Goal: Task Accomplishment & Management: Complete application form

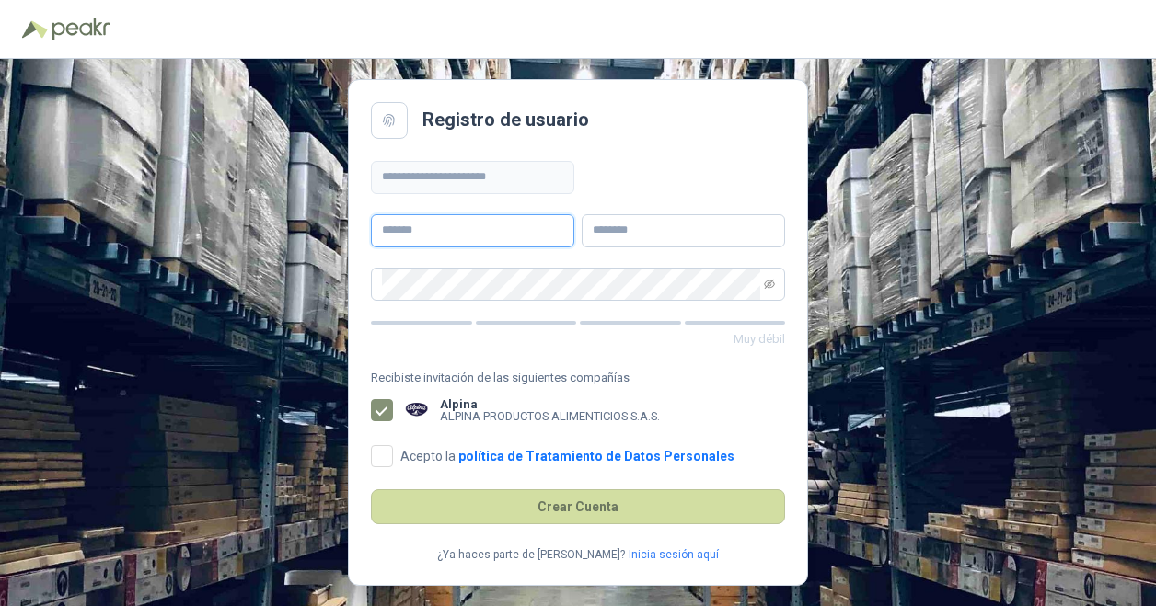
click at [457, 233] on input "text" at bounding box center [472, 230] width 203 height 33
type input "*****"
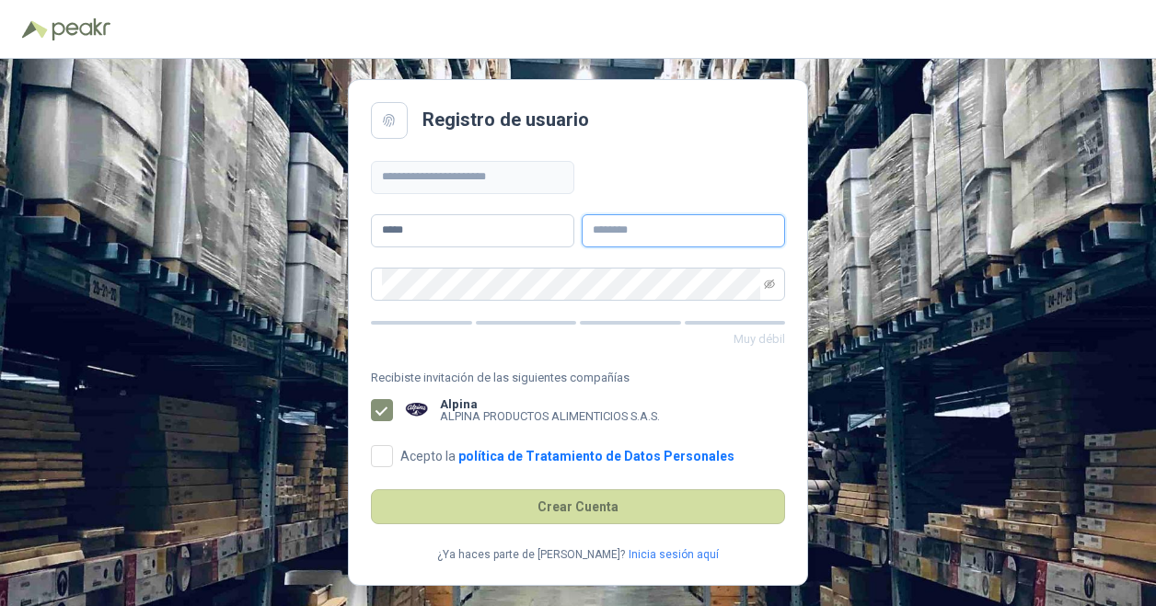
click at [611, 227] on input "text" at bounding box center [683, 230] width 203 height 33
type input "******"
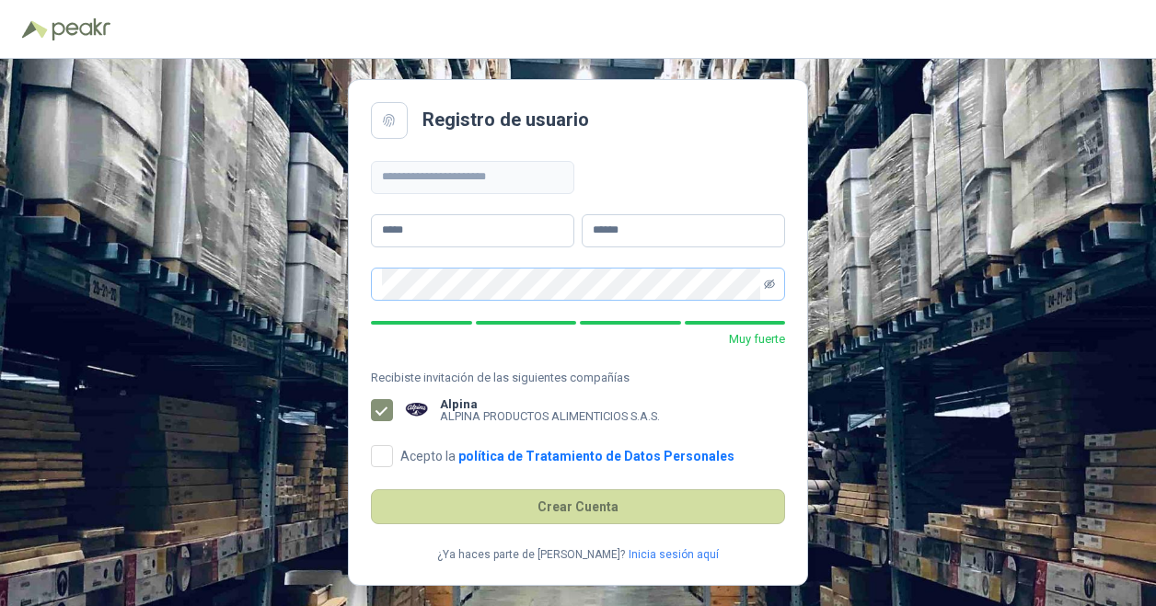
click at [774, 280] on span at bounding box center [578, 284] width 414 height 33
click at [768, 281] on icon "eye-invisible" at bounding box center [769, 284] width 11 height 11
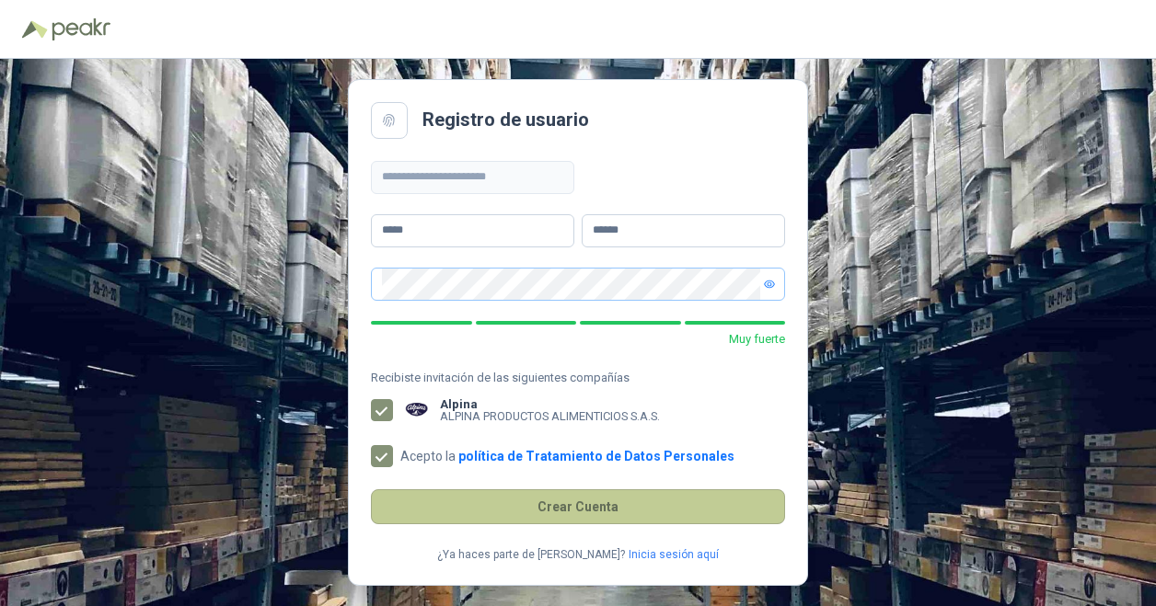
click at [596, 498] on button "Crear Cuenta" at bounding box center [578, 507] width 414 height 35
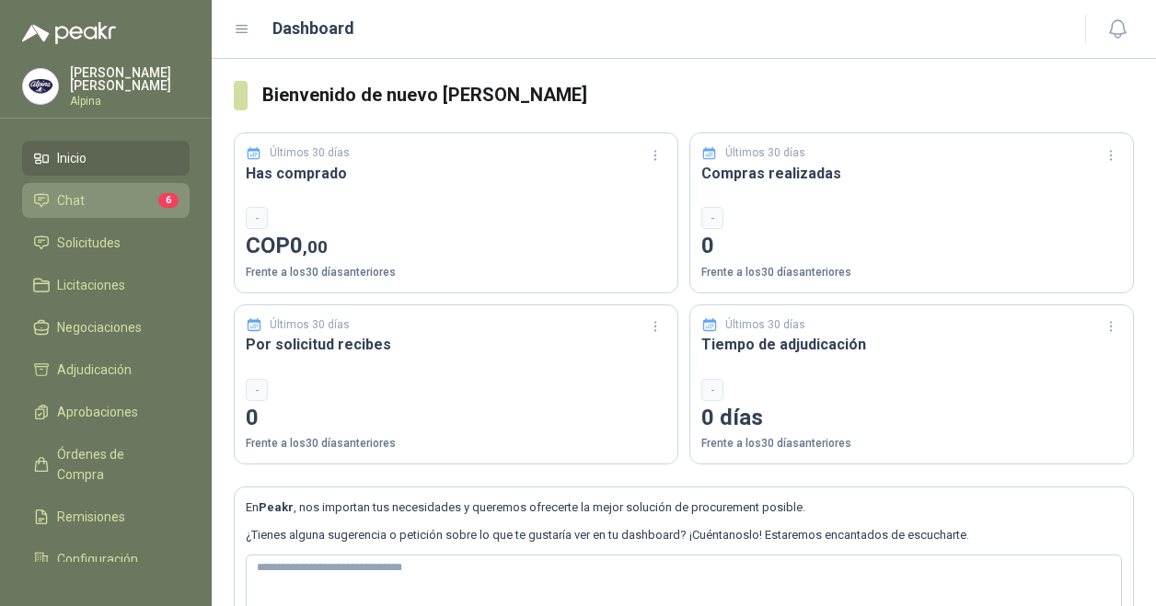
click at [140, 183] on link "Chat 6" at bounding box center [105, 200] width 167 height 35
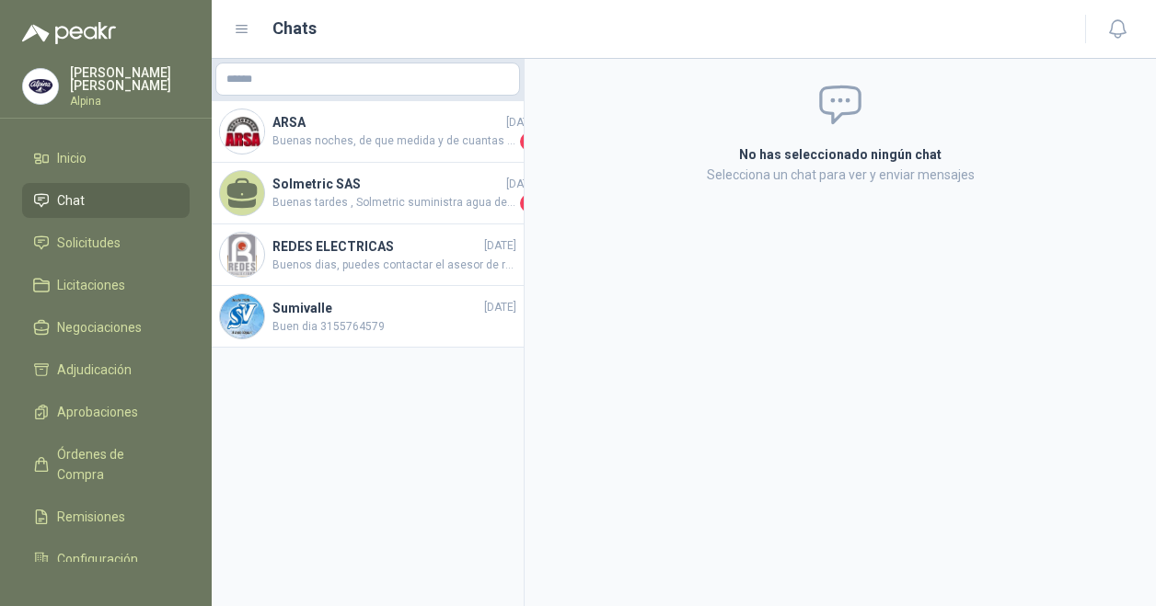
click at [57, 82] on img at bounding box center [40, 86] width 35 height 35
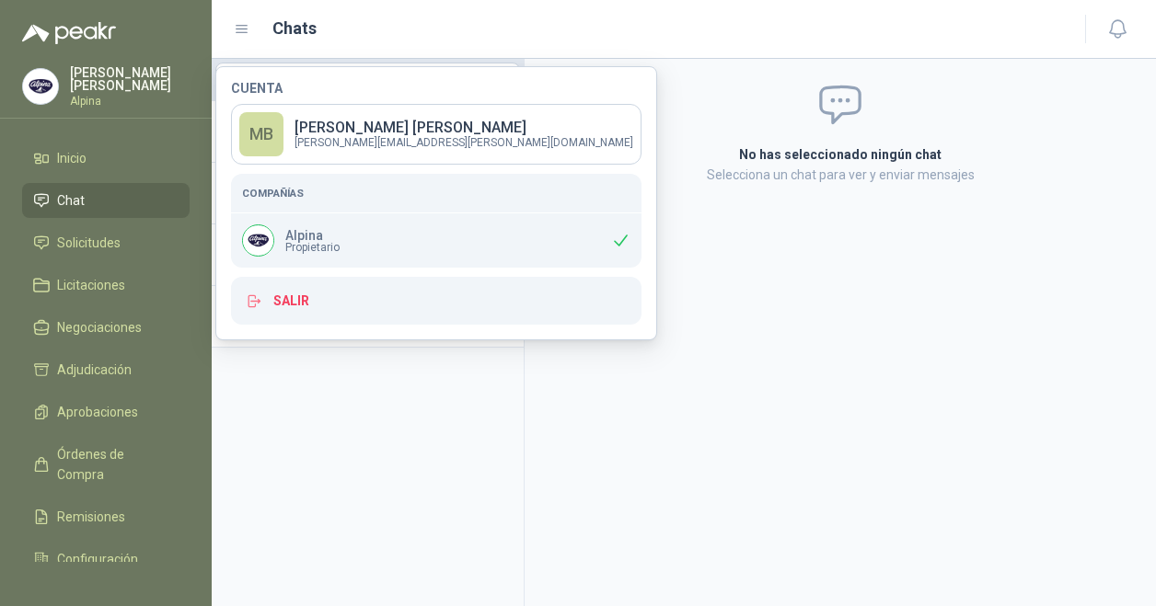
click at [366, 367] on aside "ARSA [DATE] Buenas noches, de que medida y de cuantas medidas solicitan el extr…" at bounding box center [368, 333] width 313 height 548
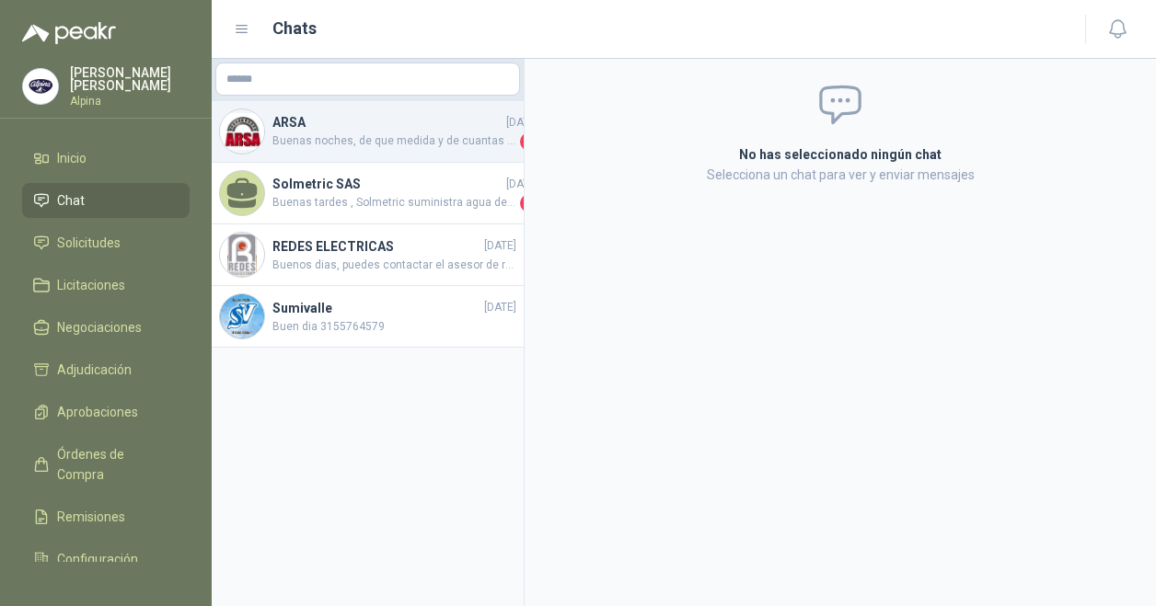
click at [427, 148] on span "Buenas noches, de que medida y de cuantas medidas solicitan el extractor?" at bounding box center [394, 142] width 244 height 18
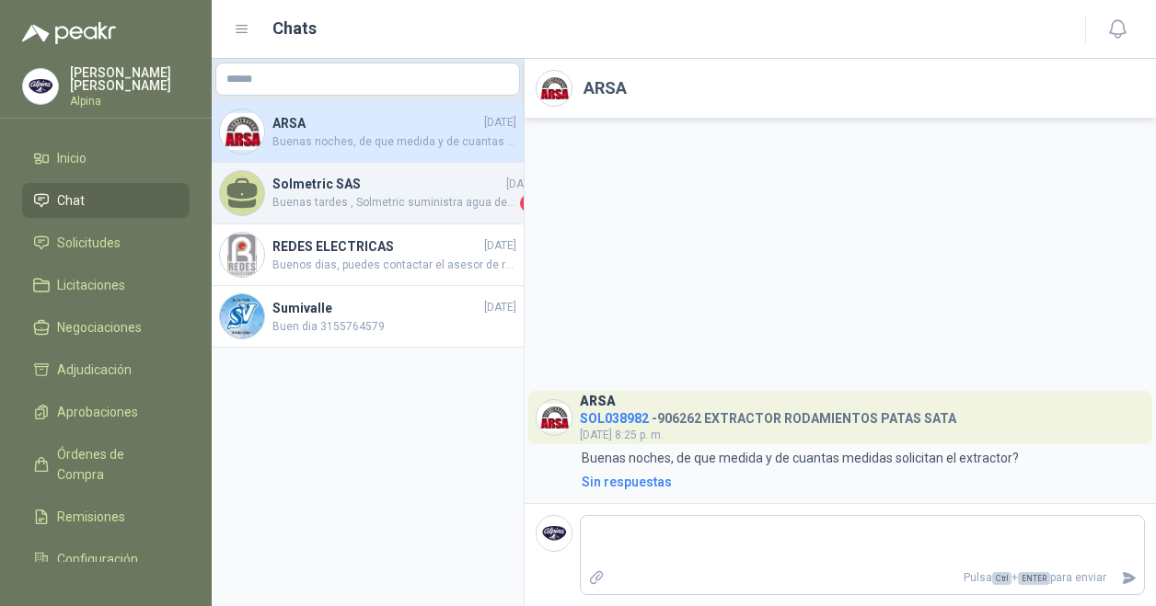
click at [423, 198] on span "Buenas tardes , Solmetric suministra agua destilada, presentación galon de 20 l…" at bounding box center [394, 203] width 244 height 18
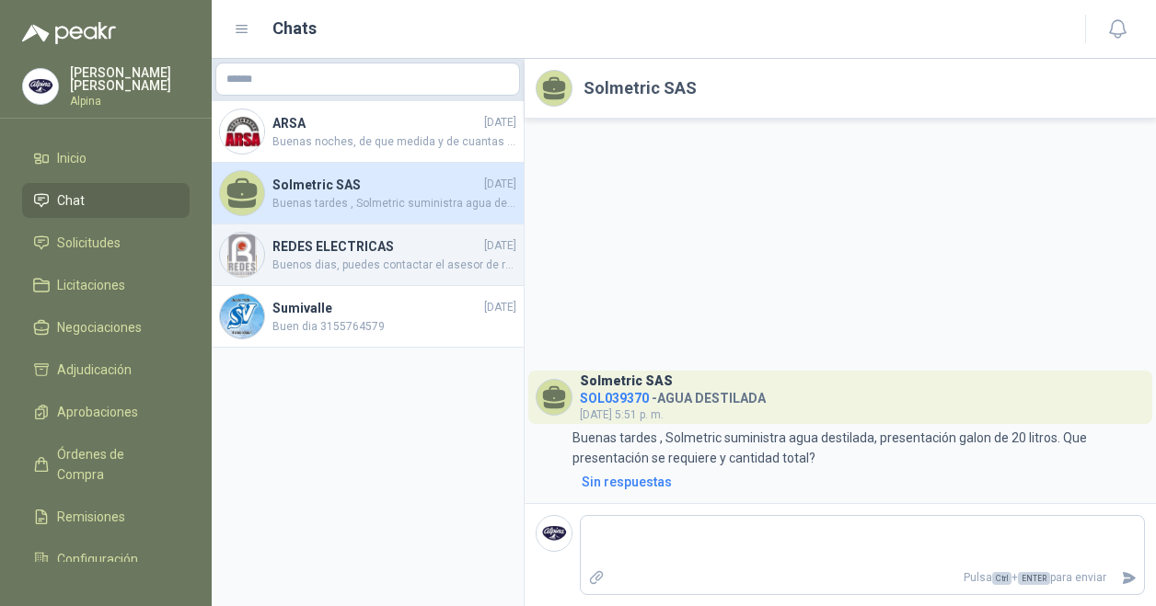
click at [312, 277] on div "REDES ELECTRICAS [DATE] Buenos dias, puedes contactar el asesor de redes a la s…" at bounding box center [368, 256] width 312 height 62
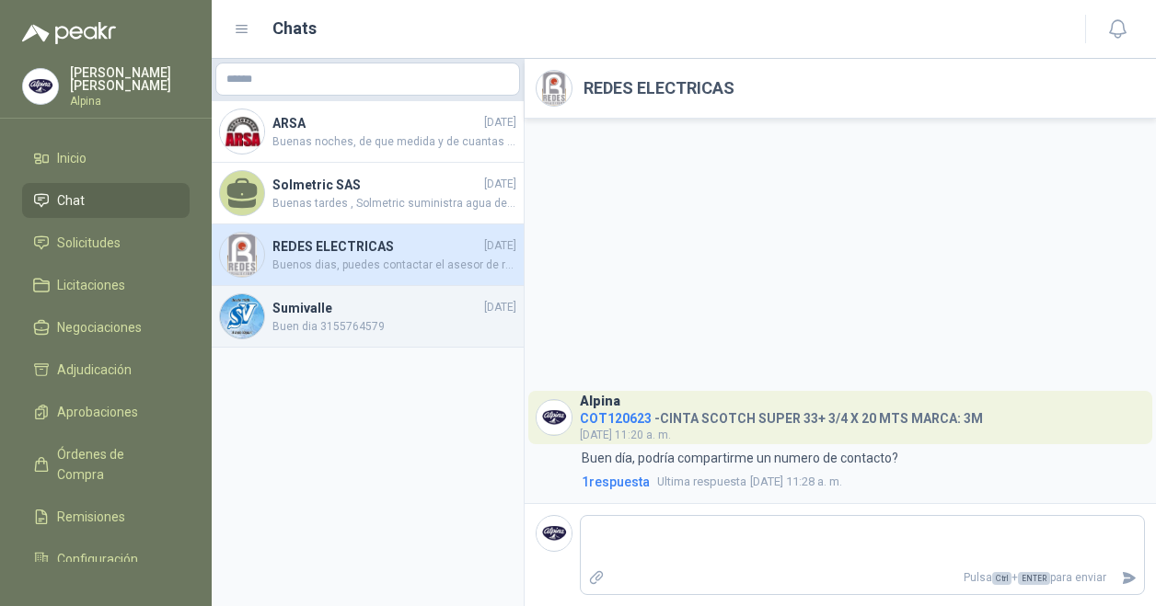
click at [324, 329] on span "Buen dia 3155764579" at bounding box center [394, 326] width 244 height 17
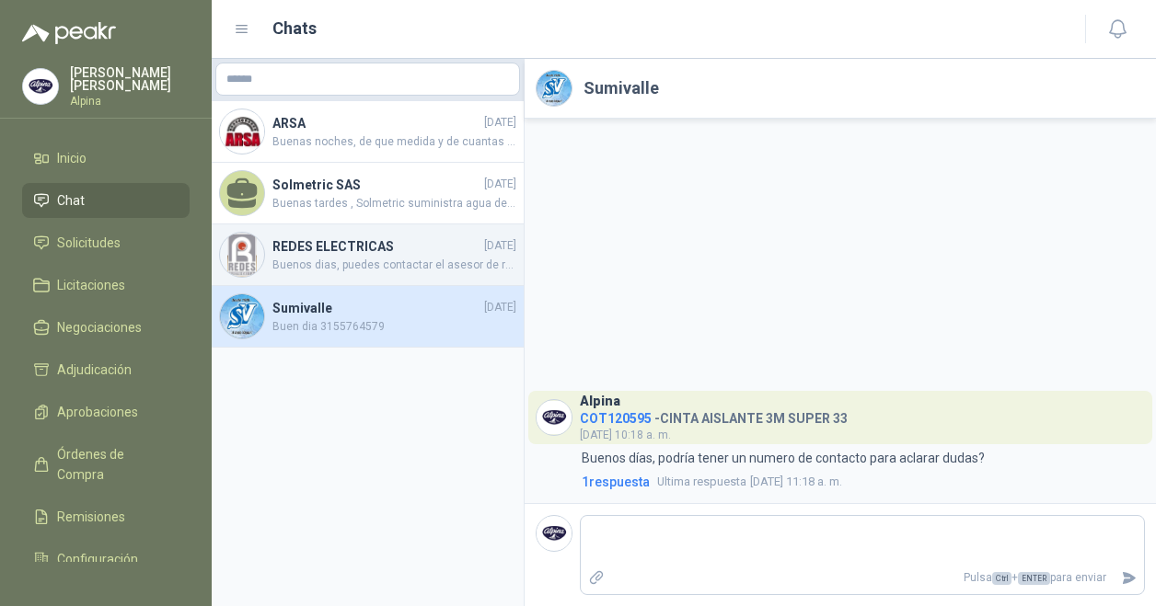
click at [338, 234] on div "REDES ELECTRICAS [DATE] Buenos dias, puedes contactar el asesor de redes a la s…" at bounding box center [368, 256] width 312 height 62
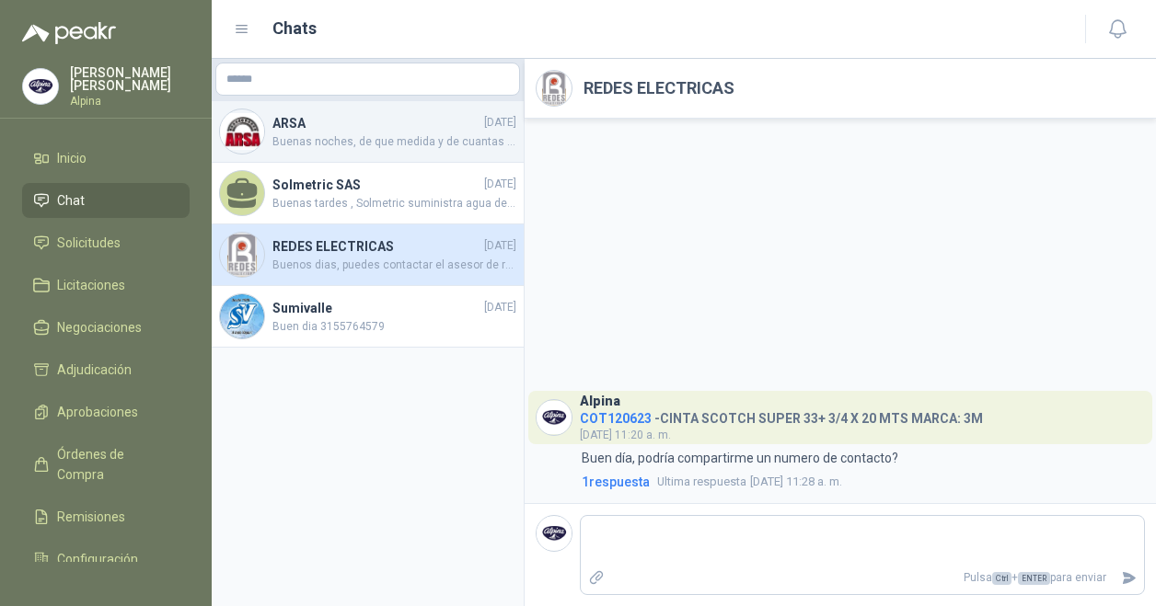
click at [358, 122] on h4 "ARSA" at bounding box center [376, 123] width 208 height 20
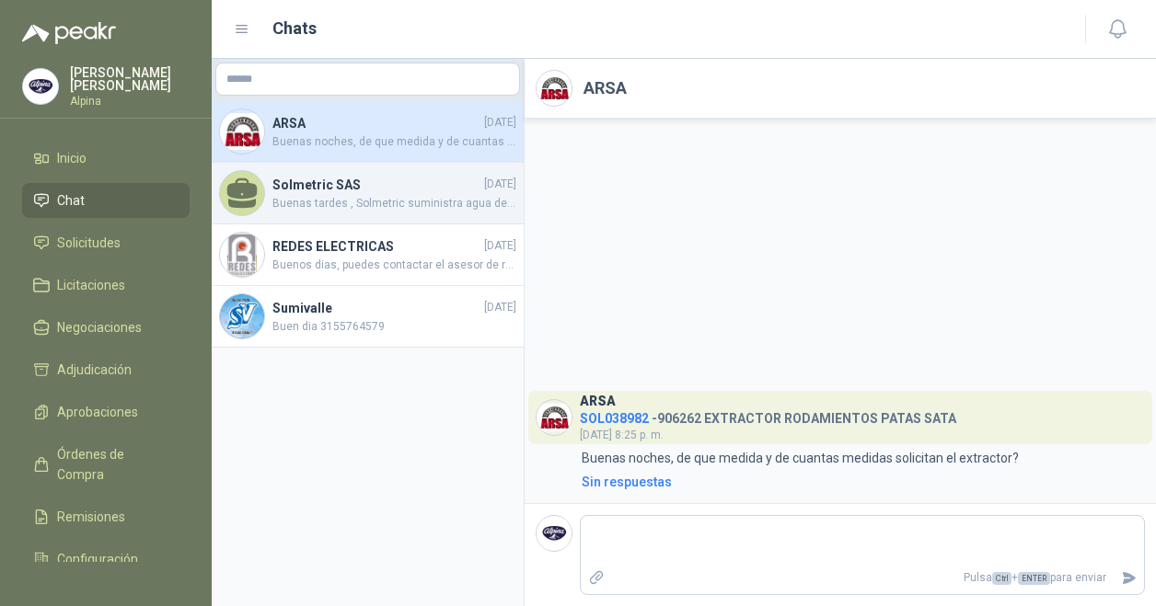
click at [326, 202] on span "Buenas tardes , Solmetric suministra agua destilada, presentación galon de 20 l…" at bounding box center [394, 203] width 244 height 17
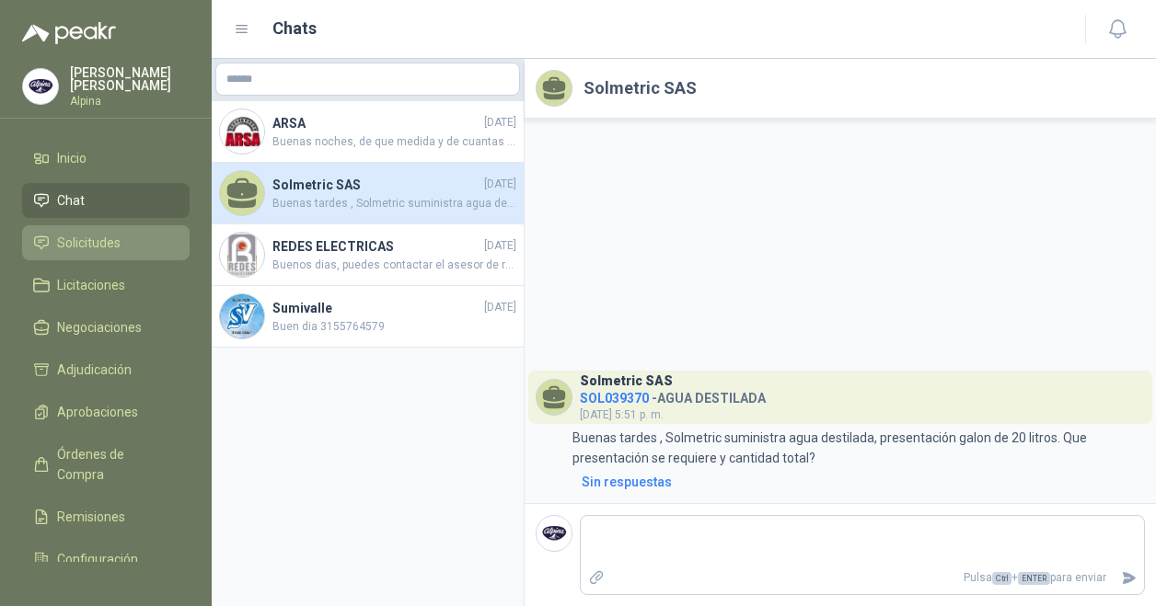
click at [111, 237] on span "Solicitudes" at bounding box center [89, 243] width 64 height 20
